Goal: Task Accomplishment & Management: Use online tool/utility

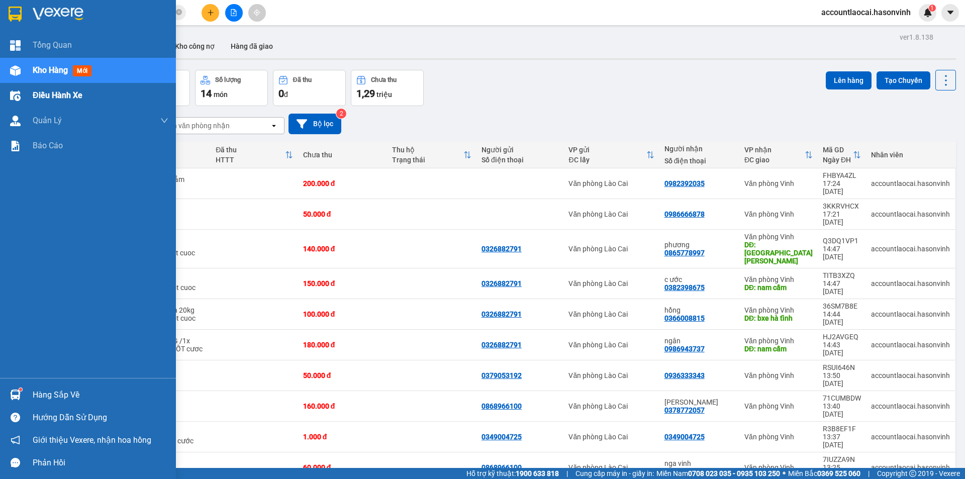
click at [27, 101] on div "Điều hành xe" at bounding box center [88, 95] width 176 height 25
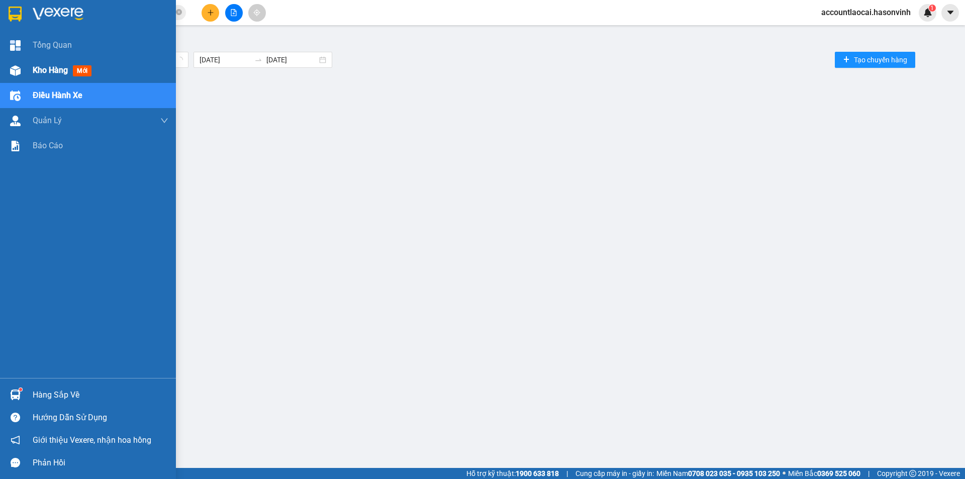
click at [34, 70] on span "Kho hàng" at bounding box center [50, 70] width 35 height 10
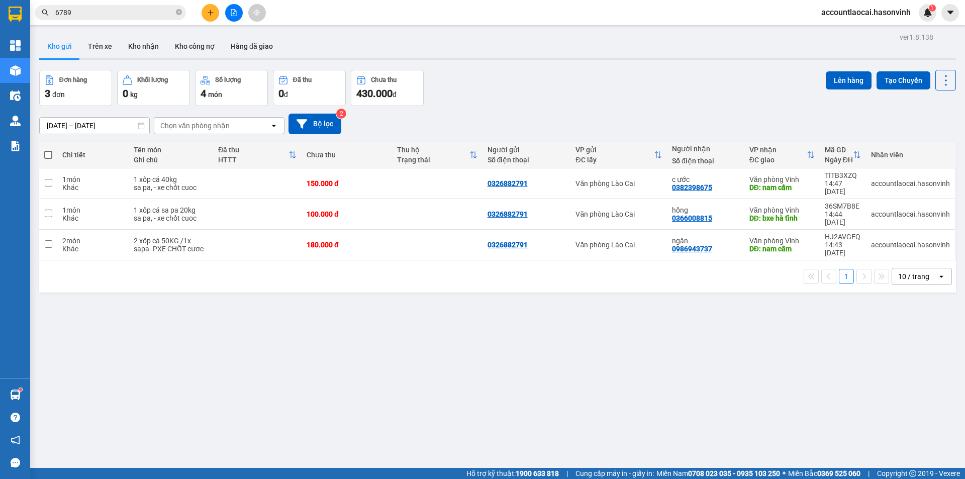
click at [122, 16] on input "6789" at bounding box center [114, 12] width 119 height 11
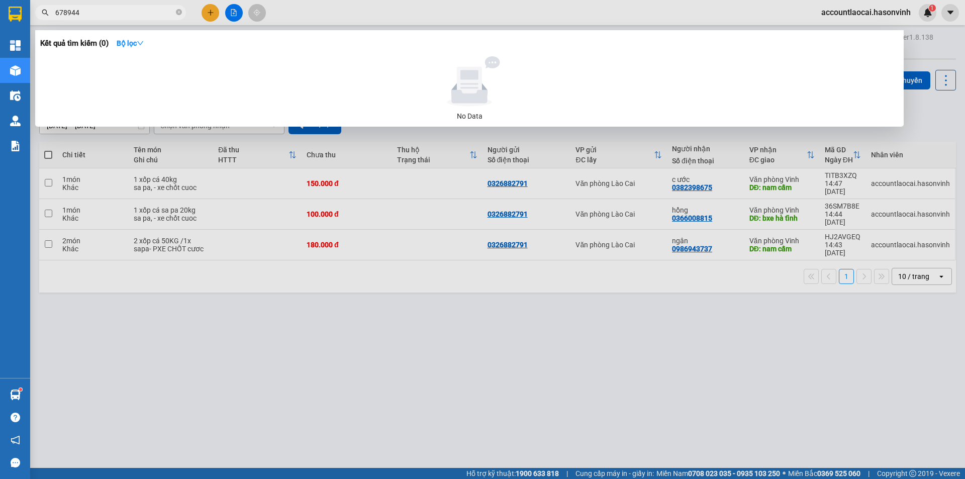
drag, startPoint x: 119, startPoint y: 16, endPoint x: 0, endPoint y: 9, distance: 119.3
click at [0, 9] on section "Kết quả tìm kiếm ( 0 ) Bộ lọc No Data 678944 accountlaocai.hasonvinh 1 Tổng Qua…" at bounding box center [482, 239] width 965 height 479
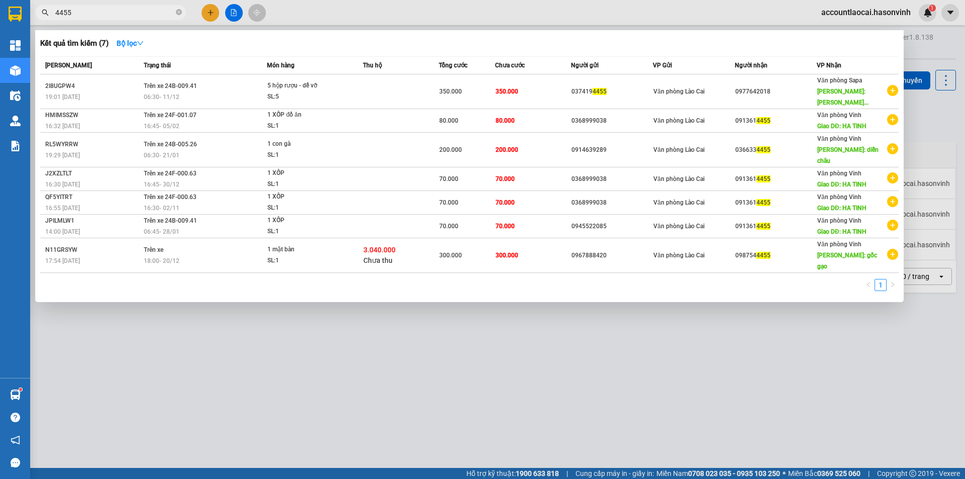
type input "4455"
click at [312, 374] on div at bounding box center [482, 239] width 965 height 479
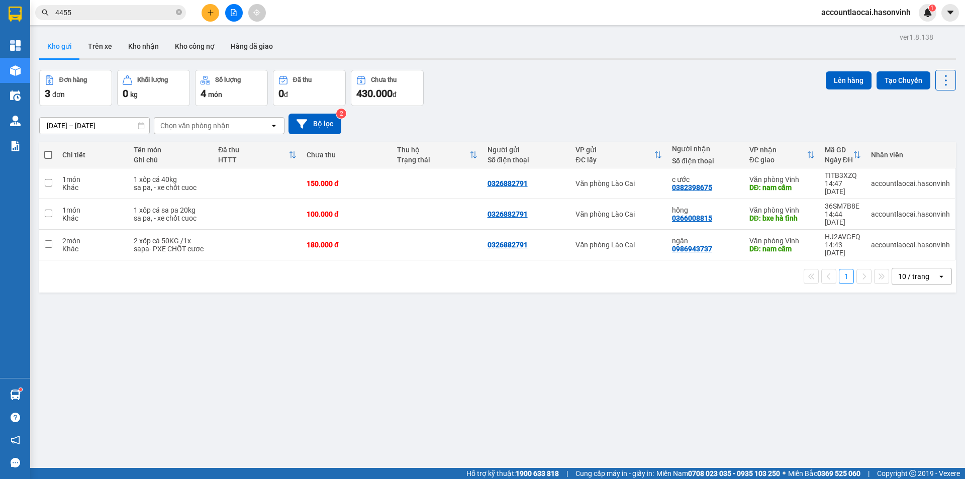
click at [84, 9] on input "4455" at bounding box center [114, 12] width 119 height 11
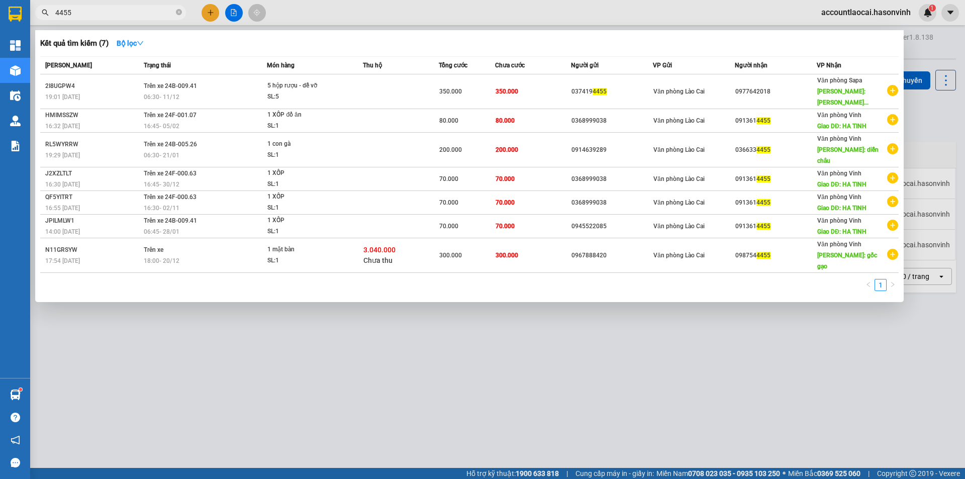
drag, startPoint x: 370, startPoint y: 335, endPoint x: 305, endPoint y: 238, distance: 117.1
click at [370, 336] on div at bounding box center [482, 239] width 965 height 479
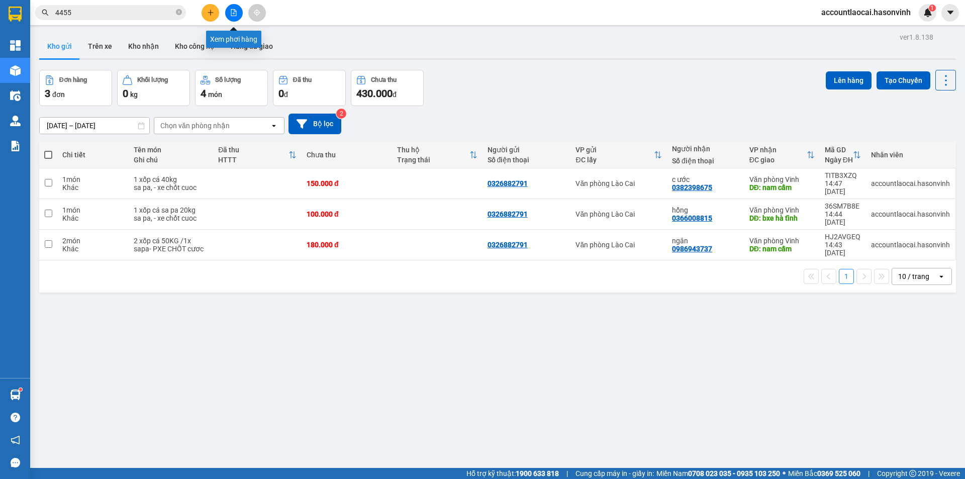
click at [239, 11] on button at bounding box center [234, 13] width 18 height 18
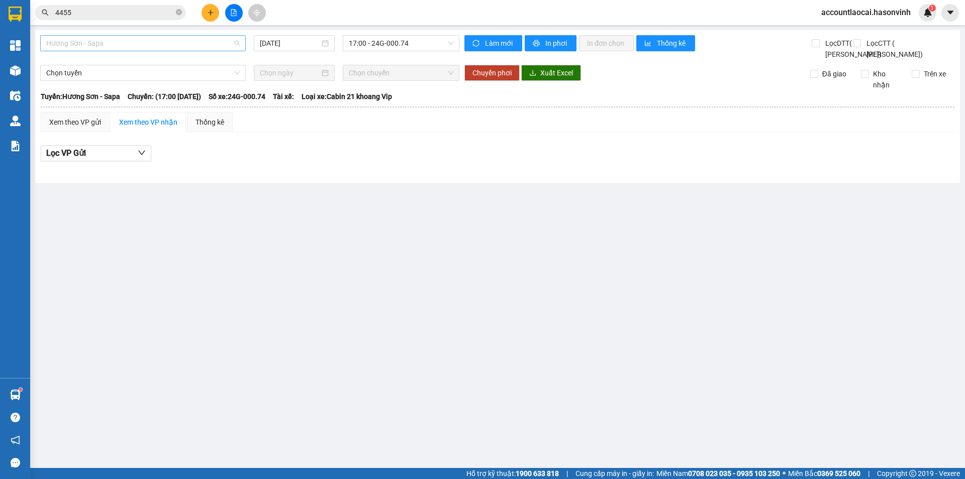
click at [140, 40] on span "Hương Sơn - Sapa" at bounding box center [142, 43] width 193 height 15
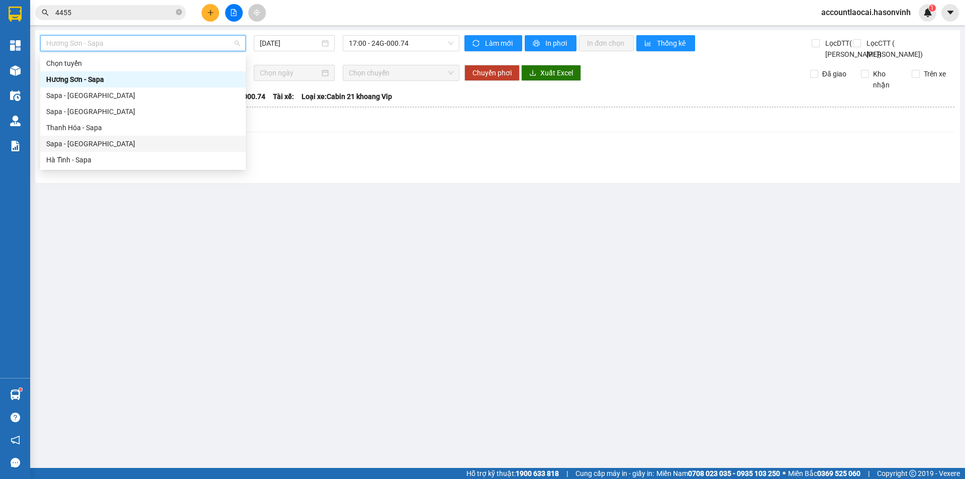
click at [91, 151] on div "Sapa - [GEOGRAPHIC_DATA]" at bounding box center [142, 144] width 205 height 16
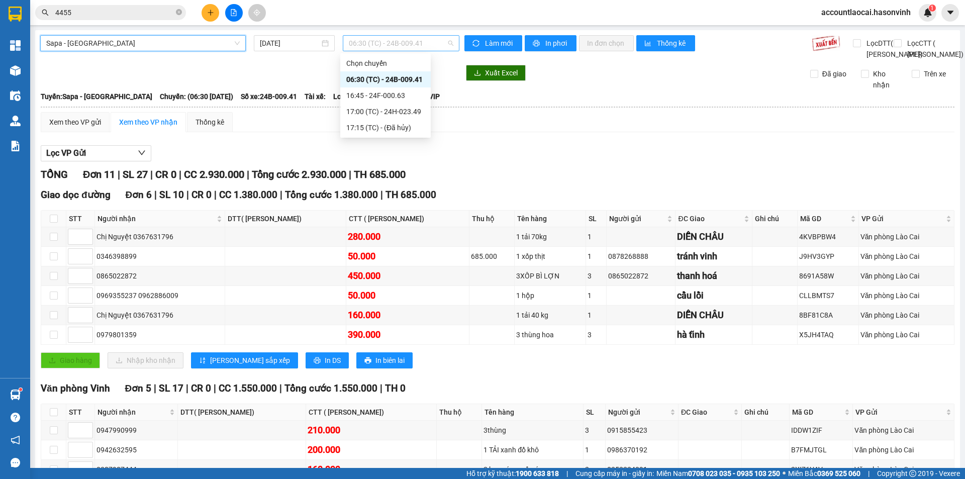
click at [406, 40] on span "06:30 (TC) - 24B-009.41" at bounding box center [401, 43] width 105 height 15
click at [409, 94] on div "16:45 - 24F-000.63" at bounding box center [385, 95] width 78 height 11
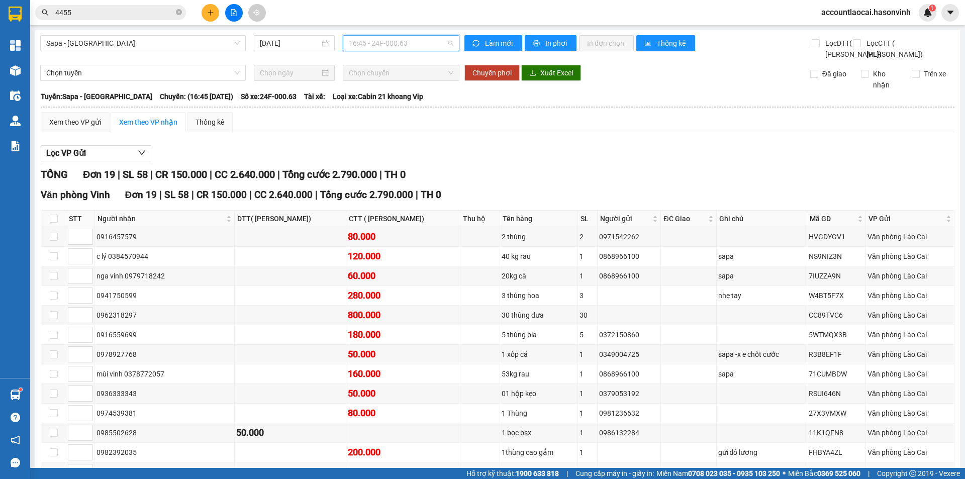
click at [394, 44] on span "16:45 - 24F-000.63" at bounding box center [401, 43] width 105 height 15
click at [489, 162] on div "Lọc VP Gửi" at bounding box center [497, 153] width 913 height 17
drag, startPoint x: 415, startPoint y: 46, endPoint x: 408, endPoint y: 51, distance: 7.5
click at [415, 46] on span "16:45 - 24F-000.63" at bounding box center [401, 43] width 105 height 15
click at [410, 116] on div "17:00 (TC) - 24H-023.49" at bounding box center [385, 111] width 78 height 11
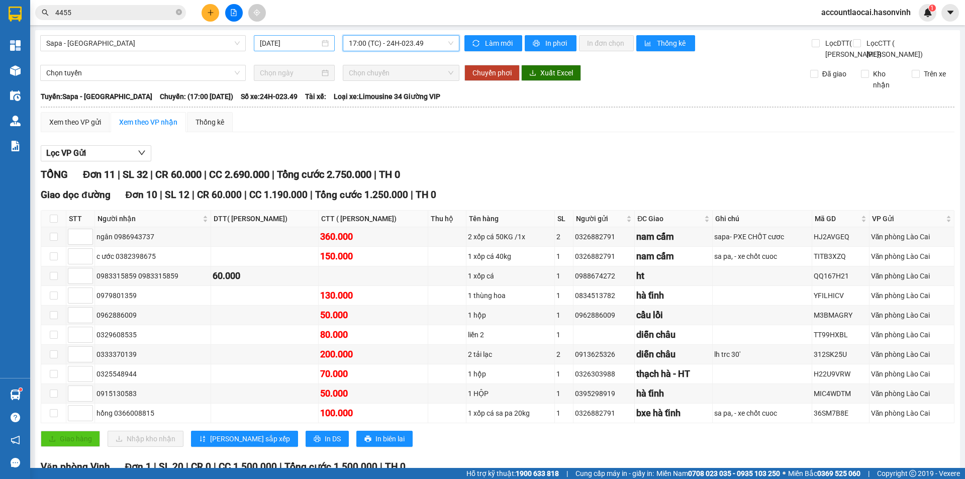
click at [289, 38] on input "[DATE]" at bounding box center [290, 43] width 60 height 11
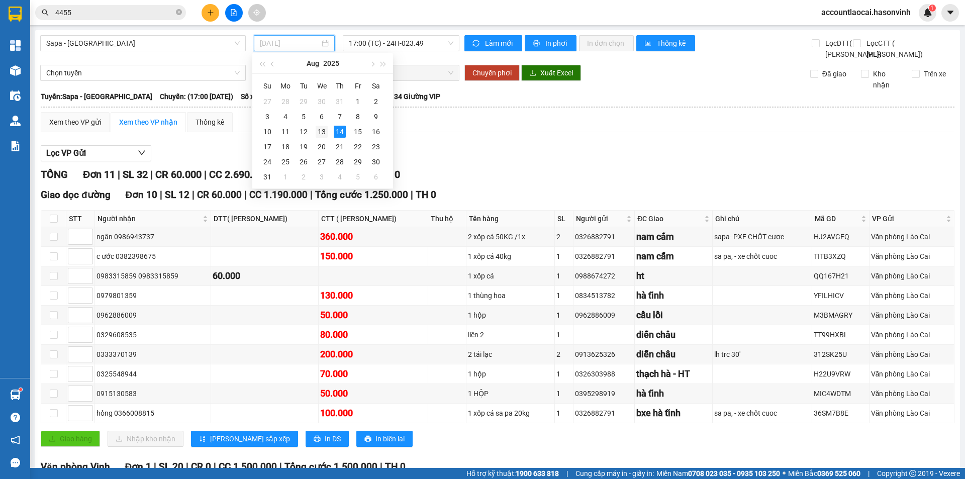
click at [323, 128] on div "13" at bounding box center [322, 132] width 12 height 12
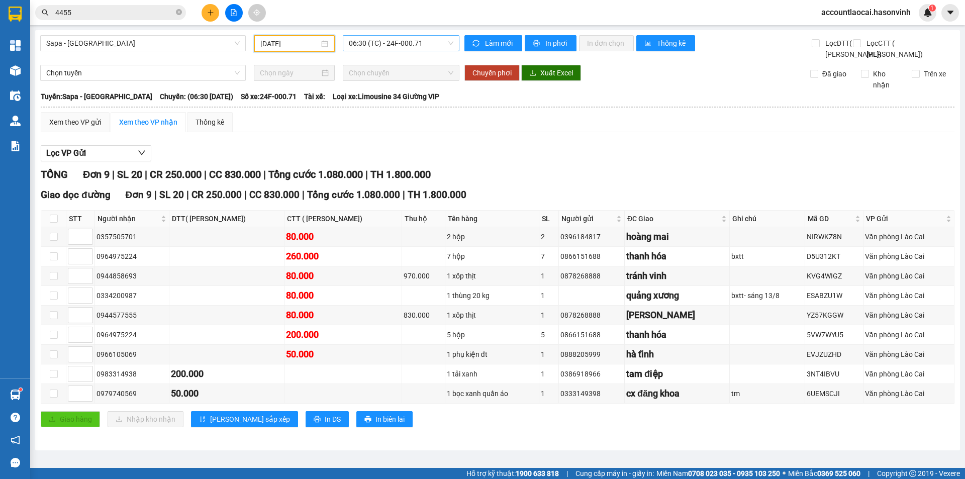
click at [422, 38] on span "06:30 (TC) - 24F-000.71" at bounding box center [401, 43] width 105 height 15
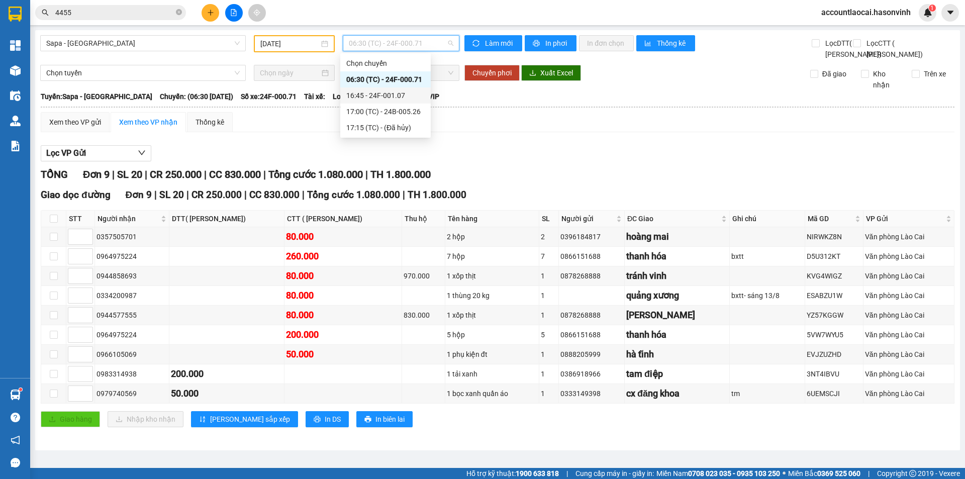
click at [412, 90] on div "16:45 - 24F-001.07" at bounding box center [385, 95] width 78 height 11
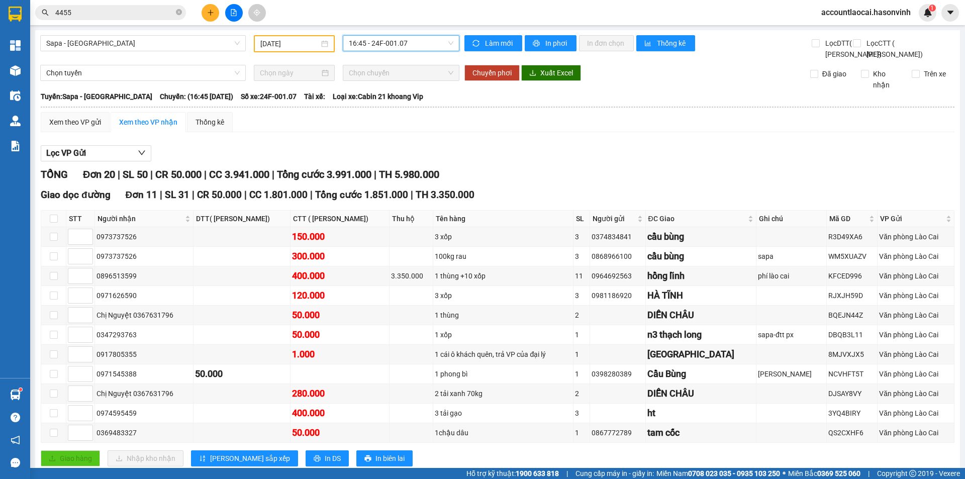
scroll to position [100, 0]
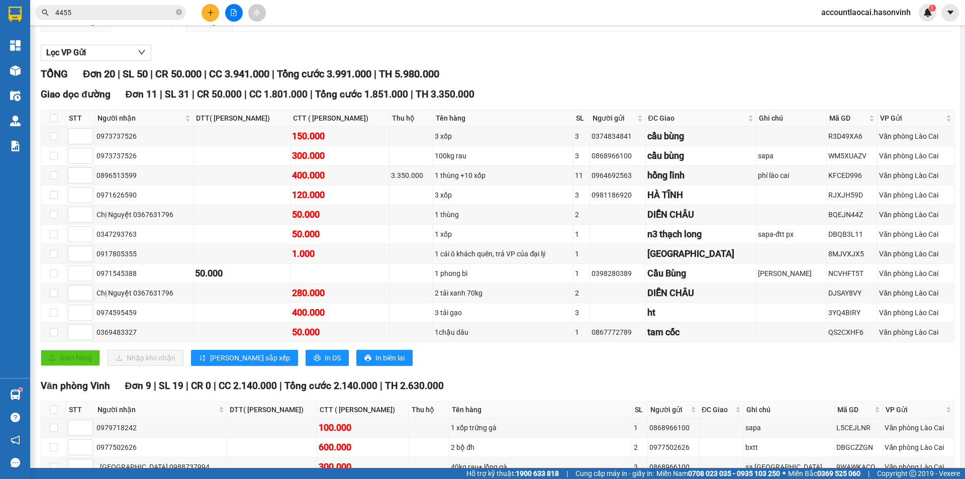
click at [438, 366] on div "Giao hàng Nhập kho nhận Lưu sắp xếp In DS In biên lai" at bounding box center [497, 358] width 913 height 16
click at [550, 373] on div "Giao dọc đường Đơn 11 | SL 31 | CR 50.000 | CC 1.801.000 | Tổng cước 1.851.000 …" at bounding box center [497, 230] width 913 height 286
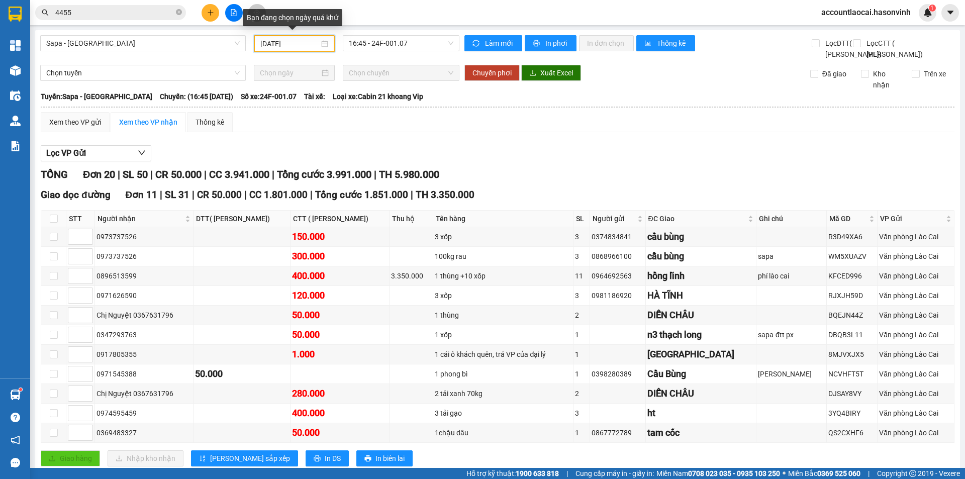
click at [282, 46] on input "[DATE]" at bounding box center [289, 43] width 59 height 11
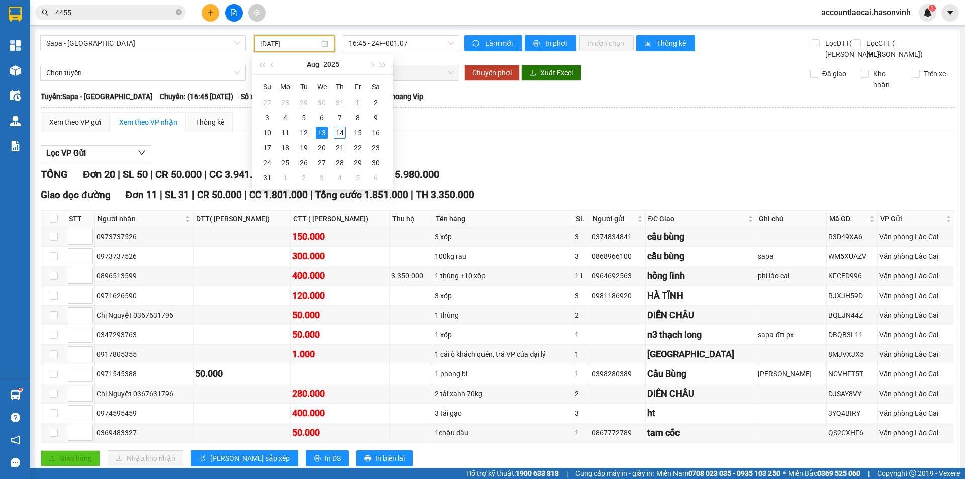
click at [449, 60] on div "Sapa - [GEOGRAPHIC_DATA] [DATE] 16:45 - 24F-001.07" at bounding box center [249, 47] width 419 height 25
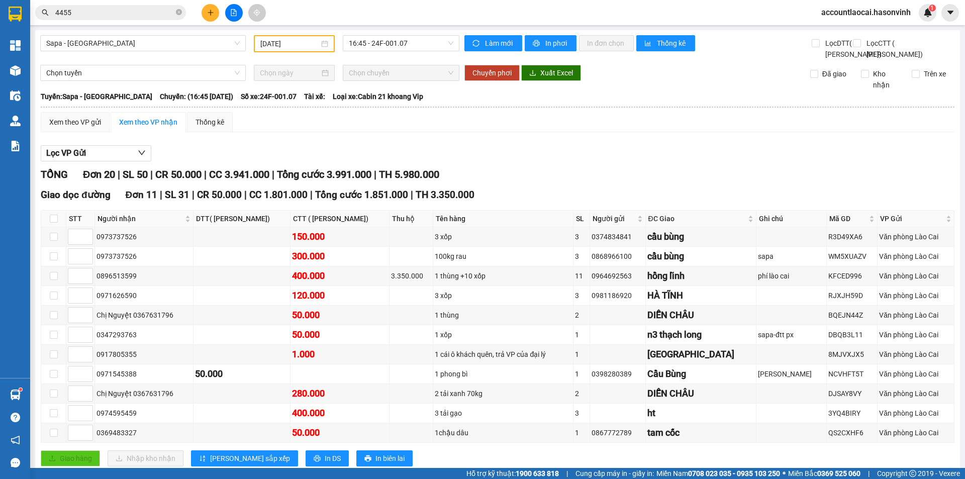
click at [278, 46] on input "[DATE]" at bounding box center [289, 43] width 59 height 11
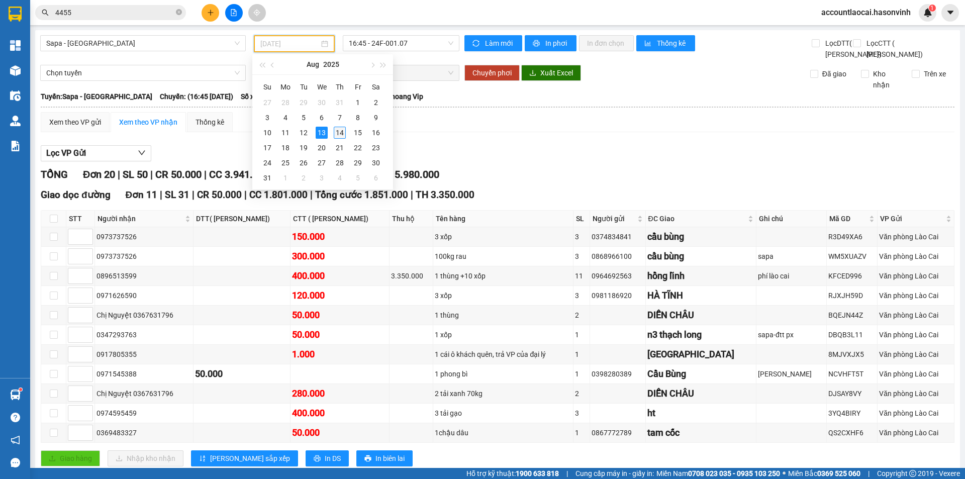
click at [340, 134] on div "14" at bounding box center [340, 133] width 12 height 12
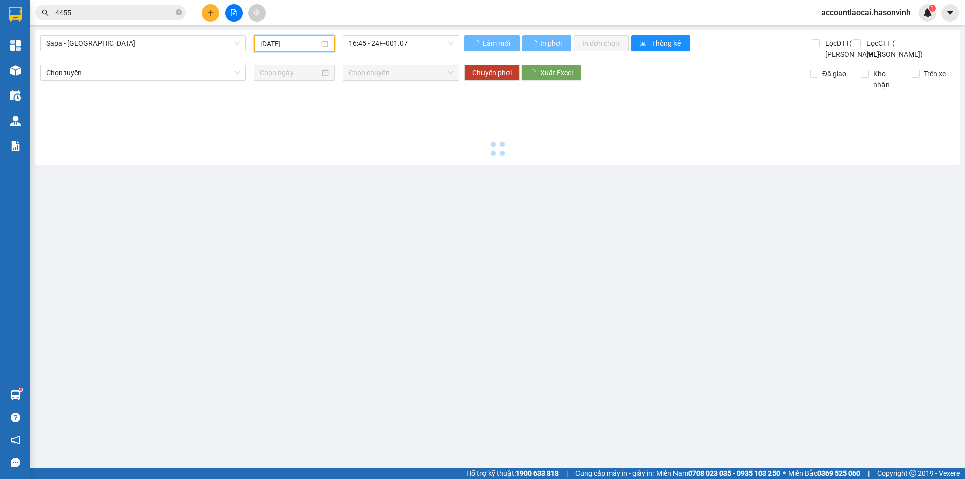
type input "[DATE]"
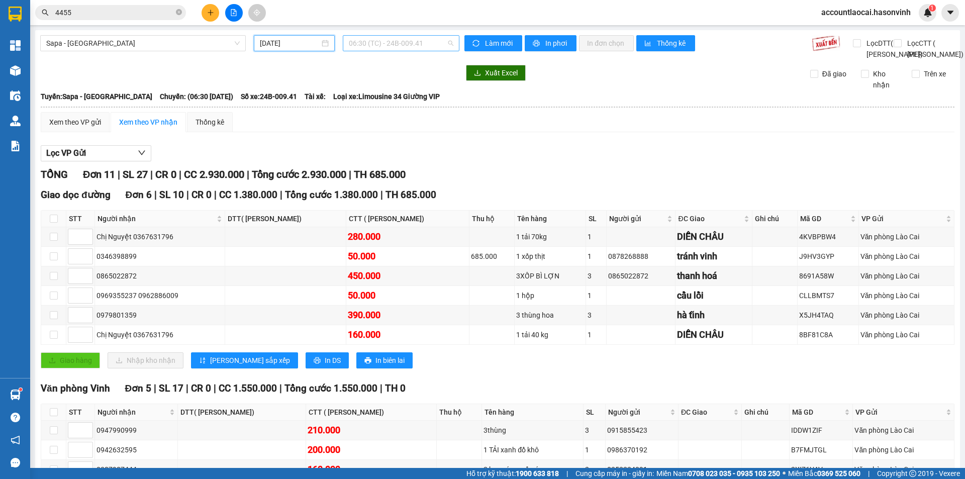
click at [422, 40] on span "06:30 (TC) - 24B-009.41" at bounding box center [401, 43] width 105 height 15
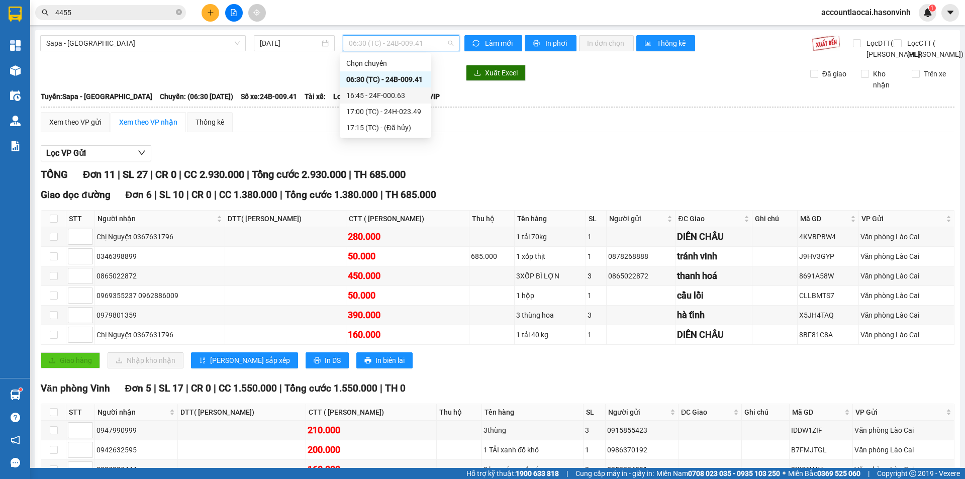
click at [412, 94] on div "16:45 - 24F-000.63" at bounding box center [385, 95] width 78 height 11
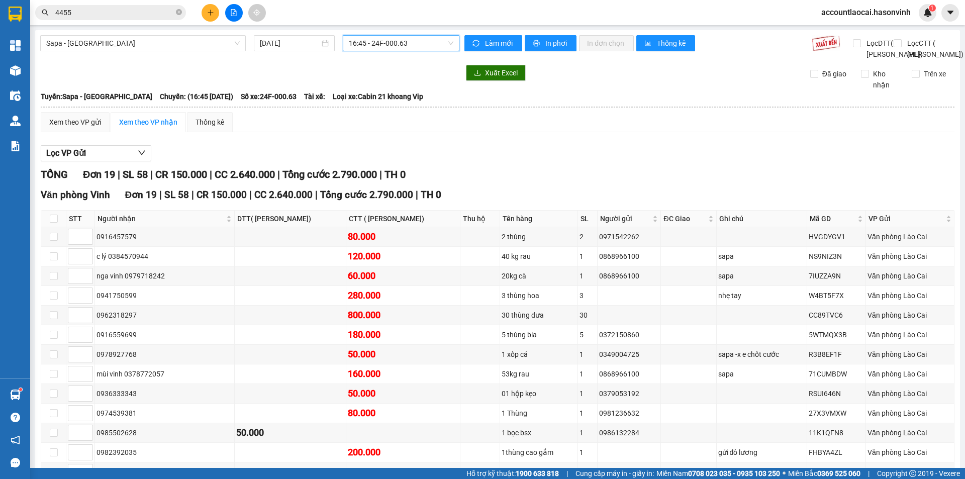
click at [414, 46] on span "16:45 - 24F-000.63" at bounding box center [401, 43] width 105 height 15
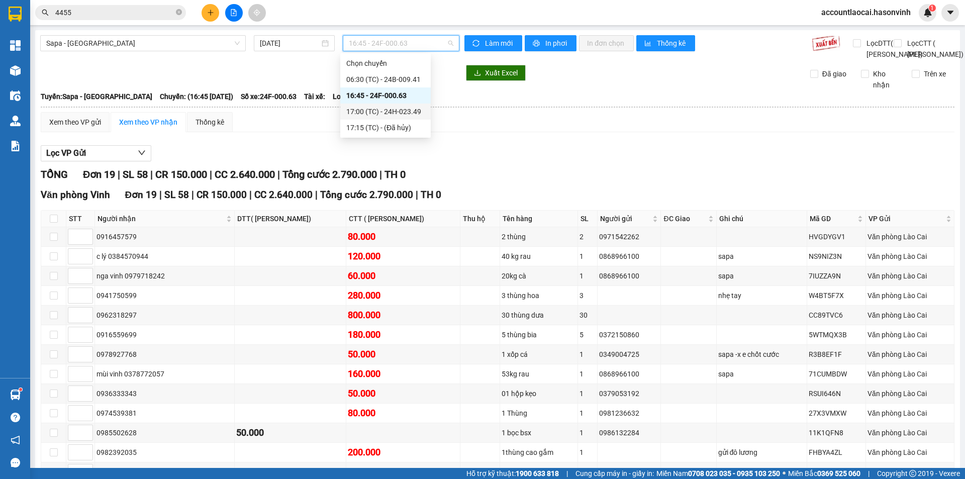
click at [407, 106] on div "17:00 (TC) - 24H-023.49" at bounding box center [385, 111] width 78 height 11
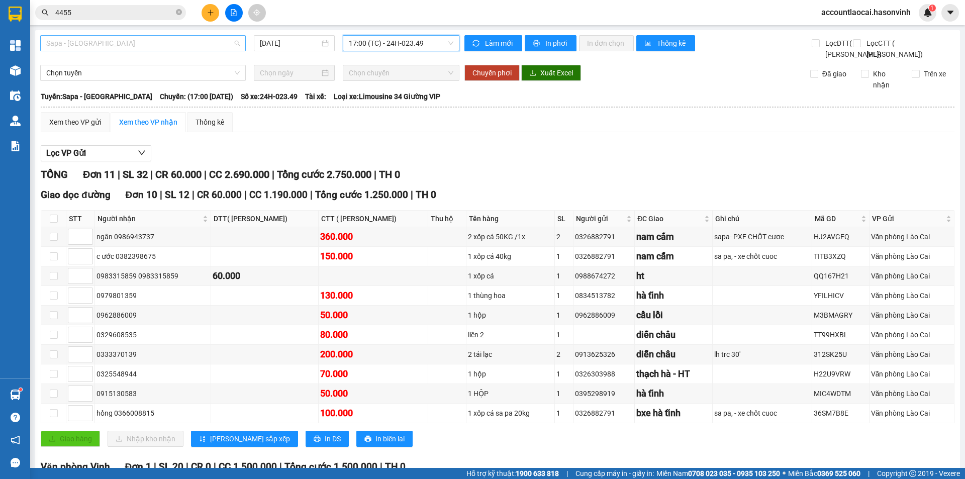
click at [138, 50] on span "Sapa - [GEOGRAPHIC_DATA]" at bounding box center [142, 43] width 193 height 15
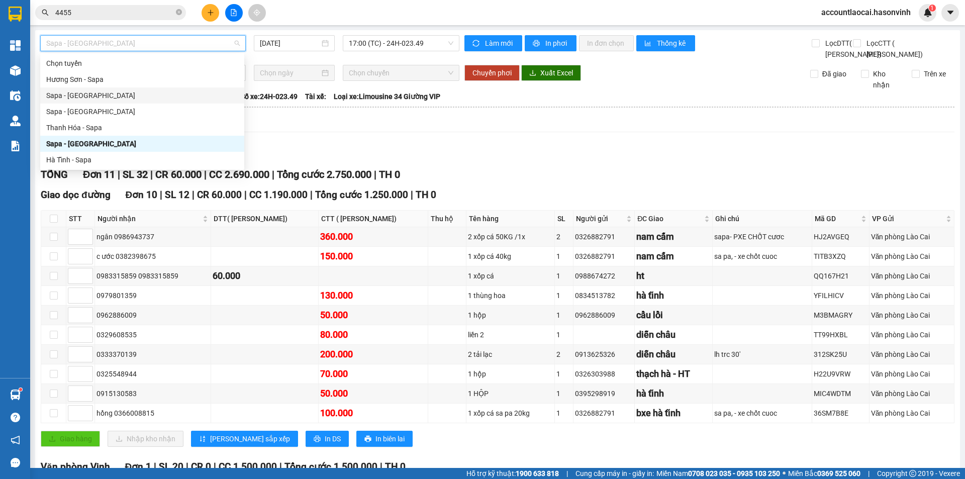
click at [97, 95] on div "Sapa - [GEOGRAPHIC_DATA]" at bounding box center [142, 95] width 192 height 11
type input "[DATE]"
